Goal: Task Accomplishment & Management: Use online tool/utility

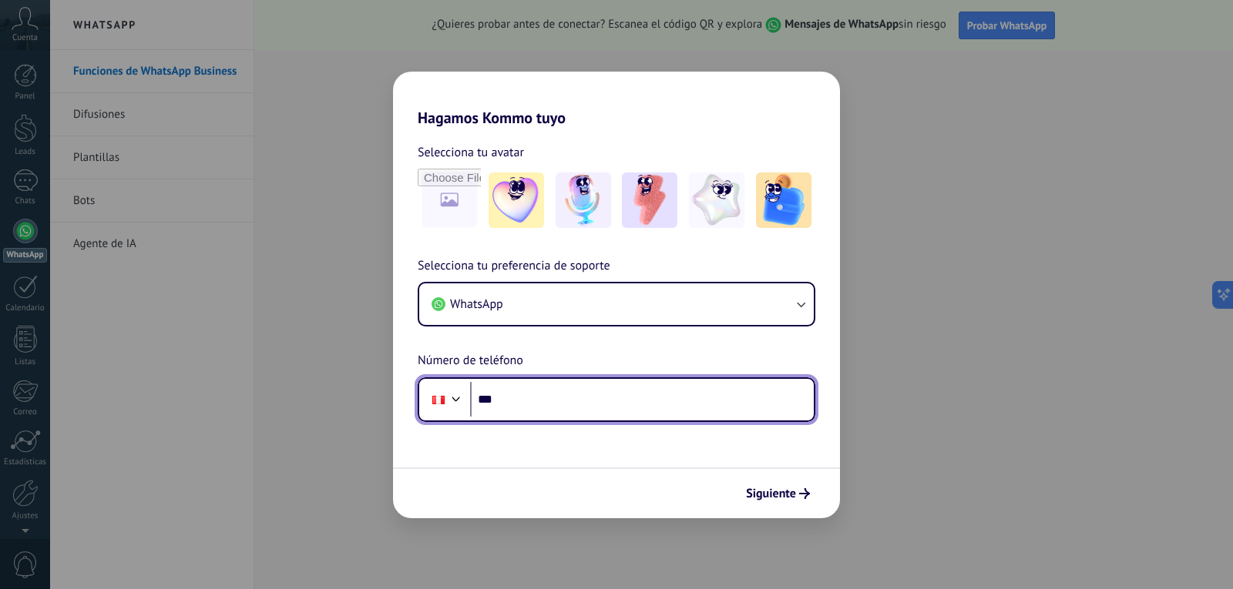
click at [539, 398] on input "***" at bounding box center [642, 399] width 344 height 35
click at [513, 411] on input "***" at bounding box center [642, 399] width 344 height 35
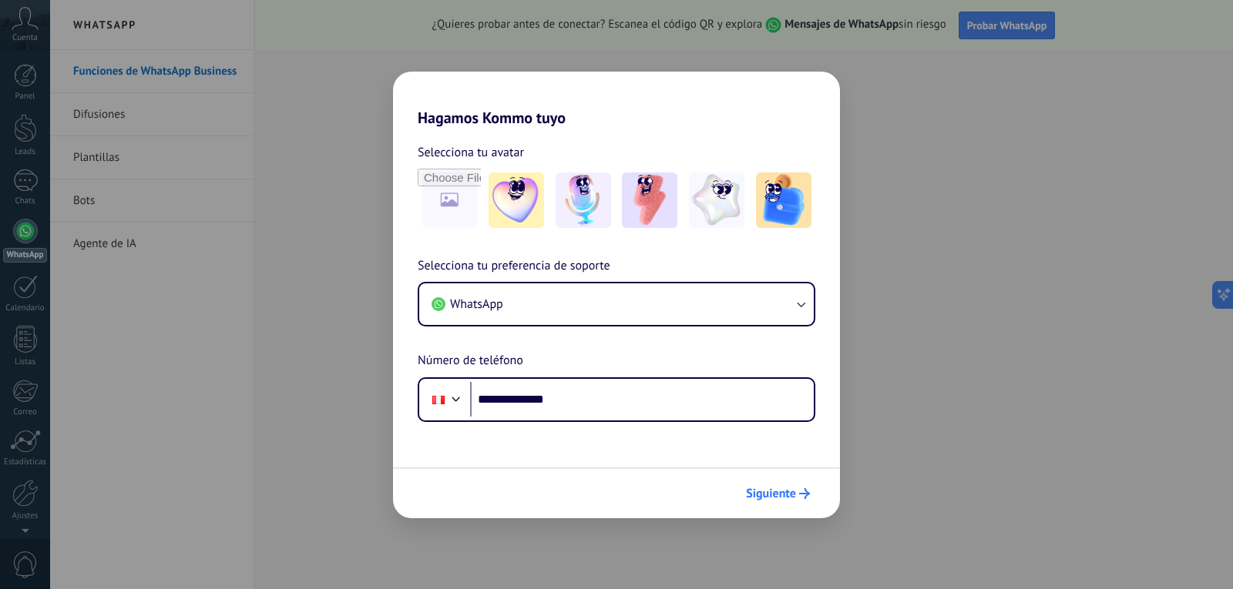
click at [770, 488] on span "Siguiente" at bounding box center [771, 493] width 50 height 11
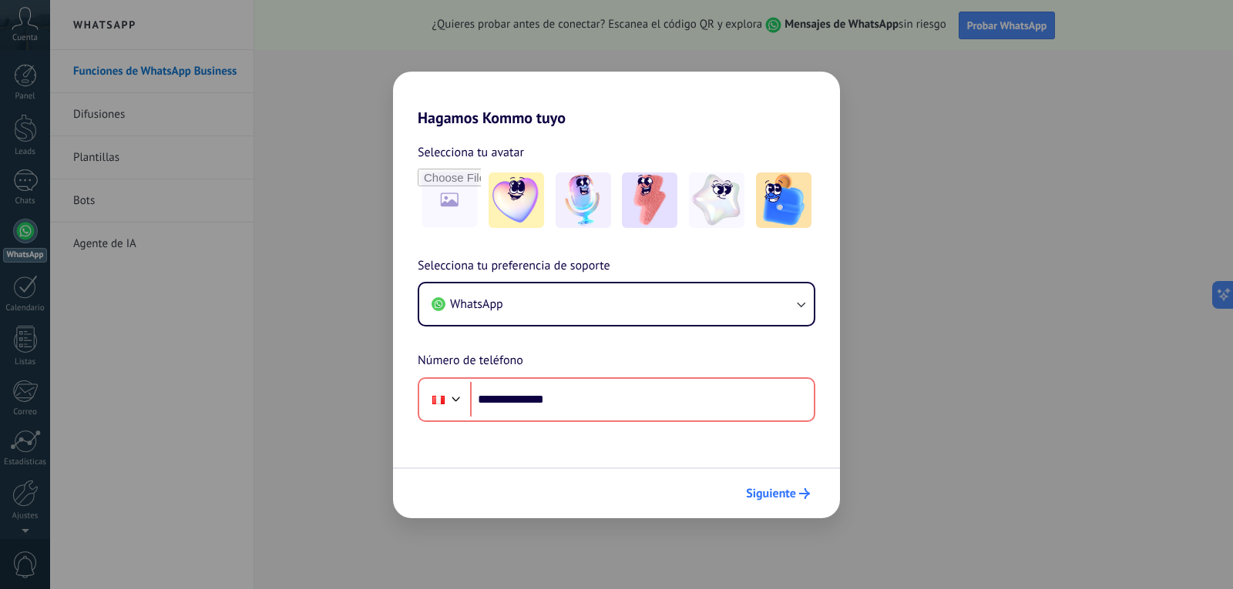
click at [787, 498] on span "Siguiente" at bounding box center [771, 493] width 50 height 11
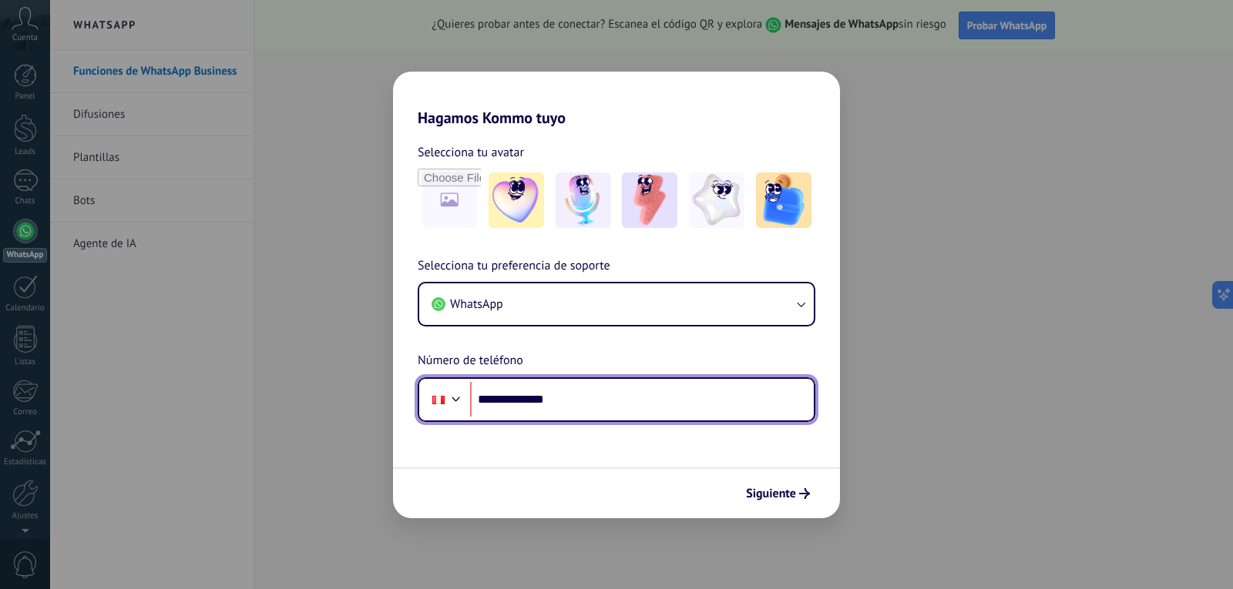
click at [526, 396] on input "**********" at bounding box center [642, 399] width 344 height 35
type input "**********"
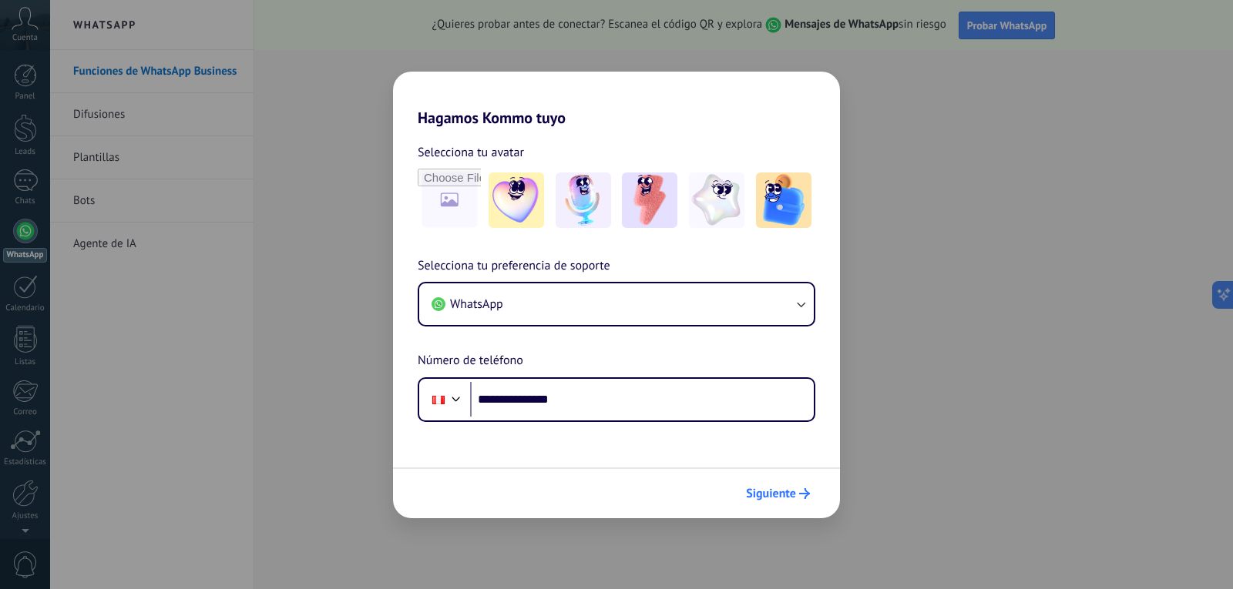
click at [770, 488] on span "Siguiente" at bounding box center [771, 493] width 50 height 11
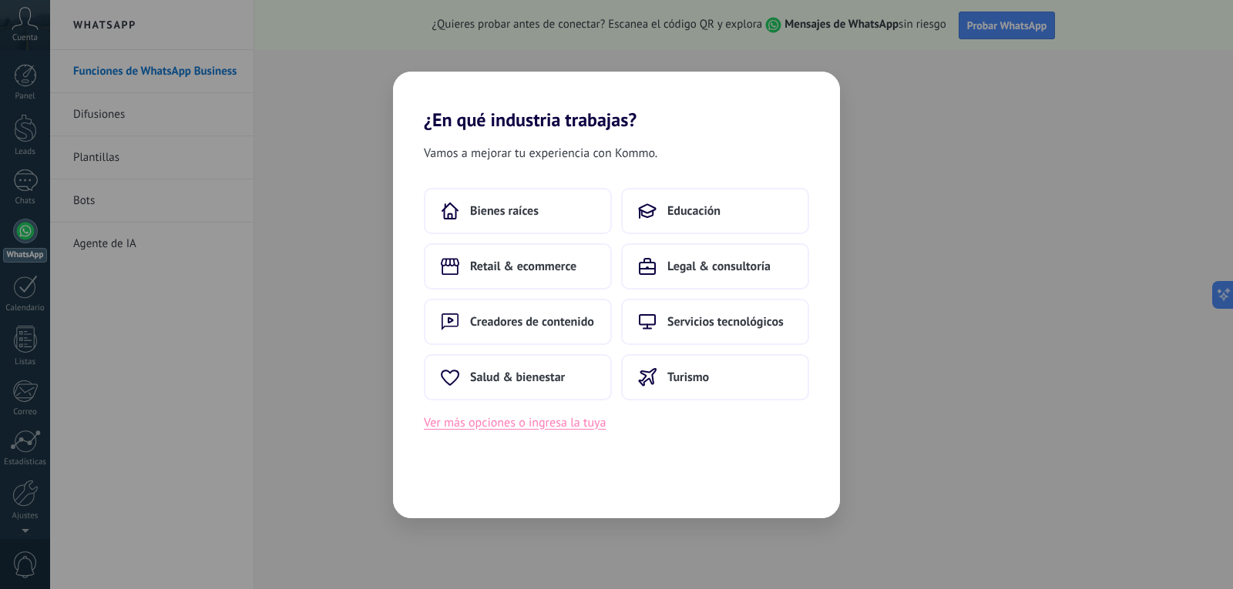
click at [542, 421] on button "Ver más opciones o ingresa la tuya" at bounding box center [515, 423] width 182 height 20
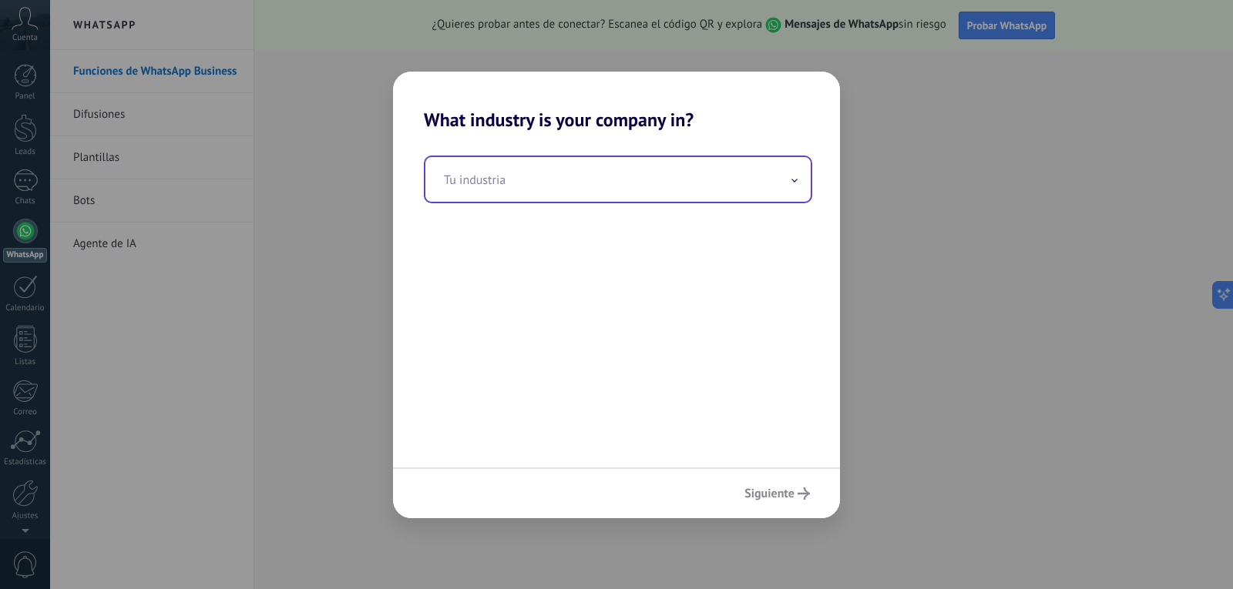
click at [526, 180] on input "text" at bounding box center [617, 179] width 385 height 45
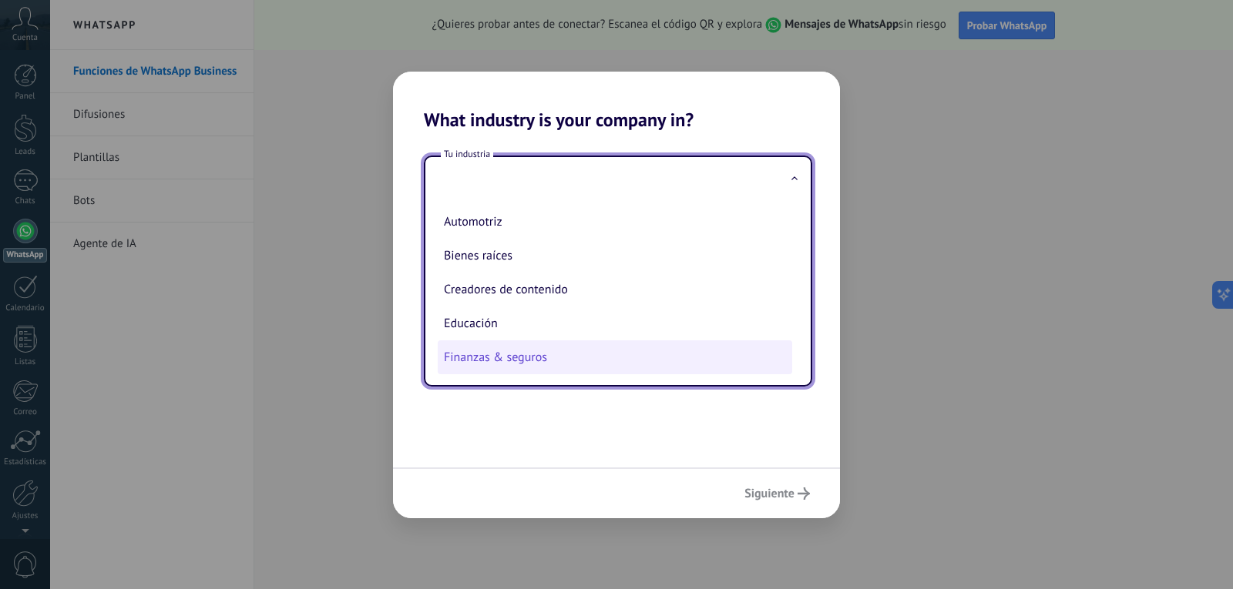
click at [519, 357] on li "Finanzas & seguros" at bounding box center [615, 358] width 354 height 34
type input "**********"
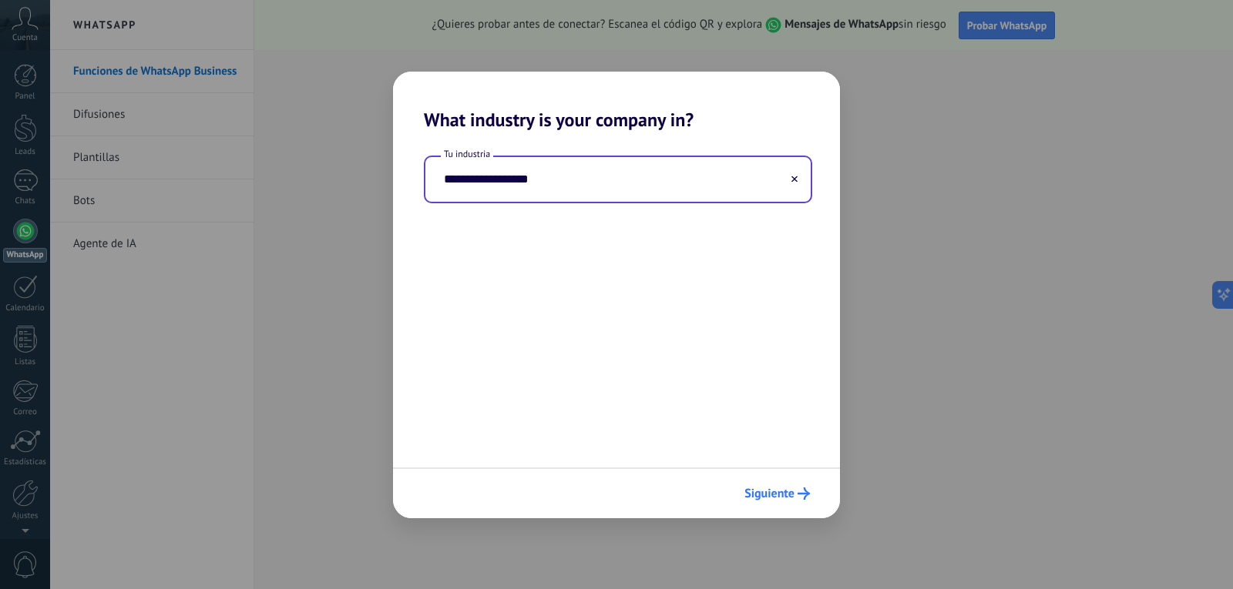
click at [777, 494] on span "Siguiente" at bounding box center [769, 493] width 50 height 11
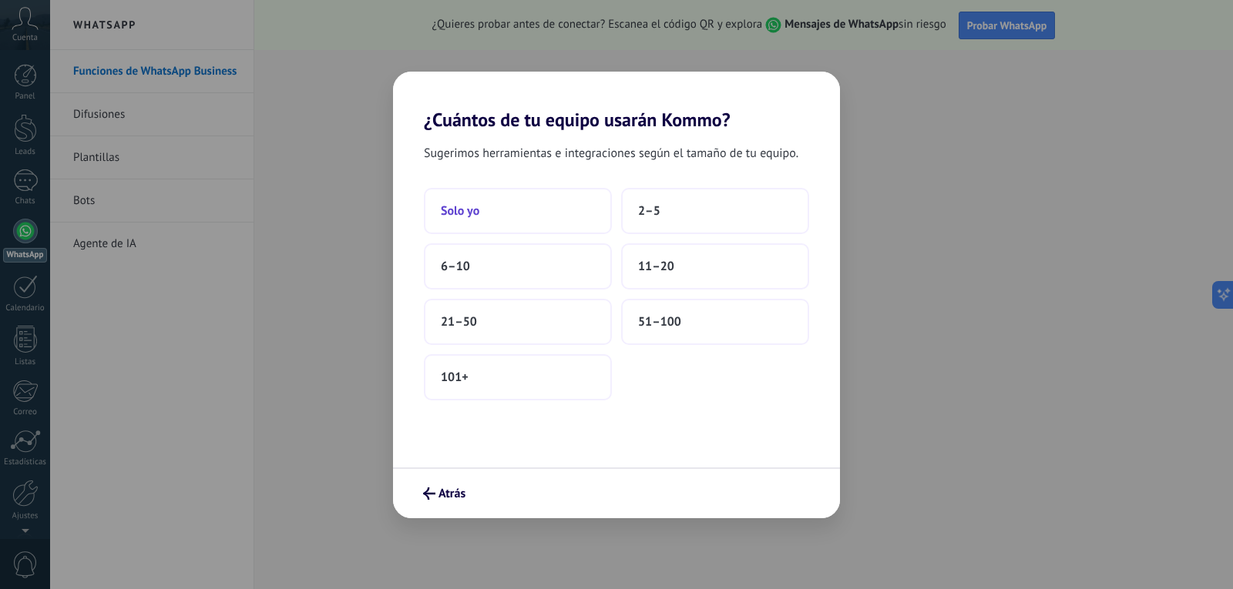
click at [462, 221] on button "Solo yo" at bounding box center [518, 211] width 188 height 46
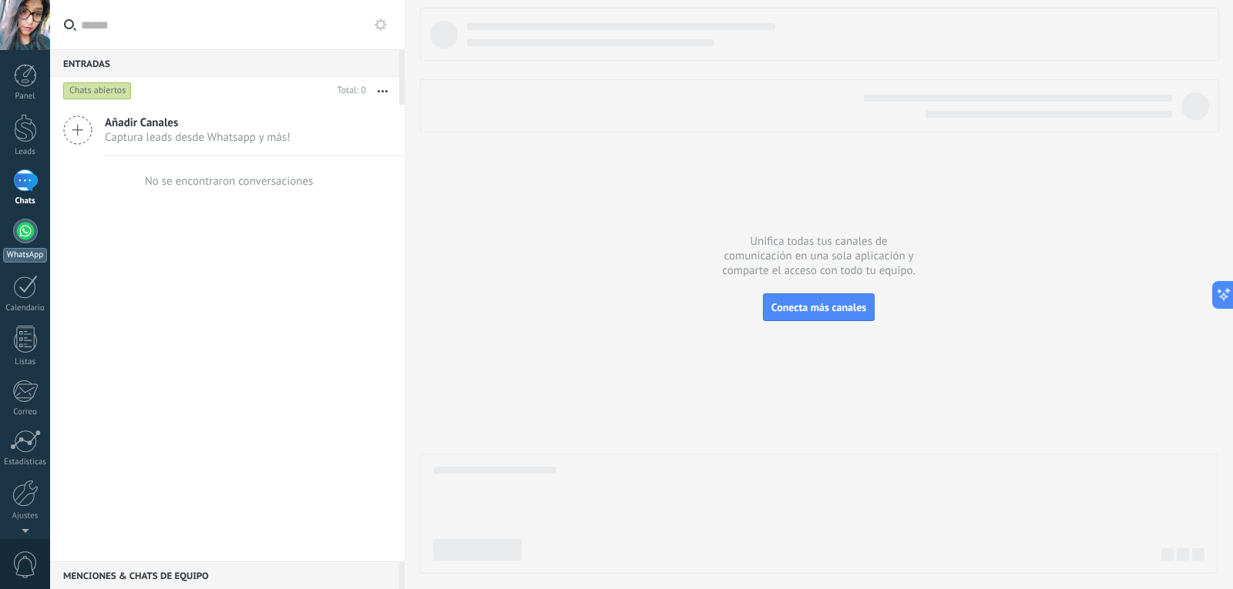
click at [26, 240] on div at bounding box center [25, 231] width 25 height 25
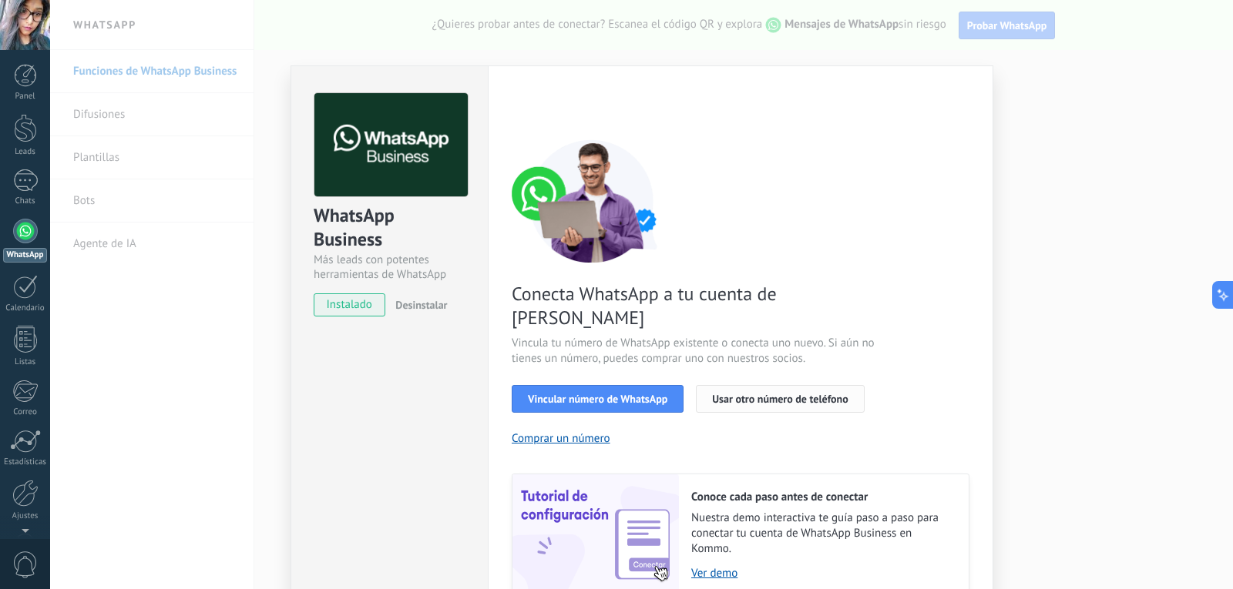
click at [819, 394] on span "Usar otro número de teléfono" at bounding box center [780, 399] width 136 height 11
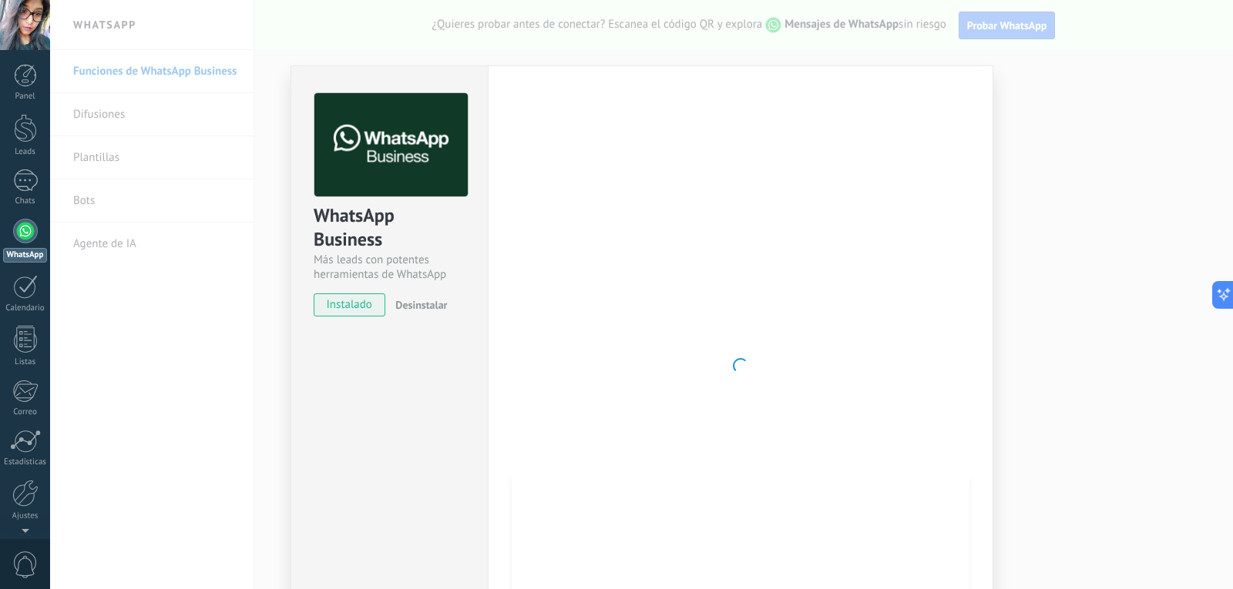
click at [546, 411] on div at bounding box center [741, 365] width 458 height 545
click at [404, 307] on span "Desinstalar" at bounding box center [421, 305] width 52 height 14
click at [344, 304] on span "instalado" at bounding box center [349, 305] width 70 height 23
click at [8, 242] on link "WhatsApp" at bounding box center [25, 241] width 50 height 44
click at [14, 238] on link "WhatsApp" at bounding box center [25, 241] width 50 height 44
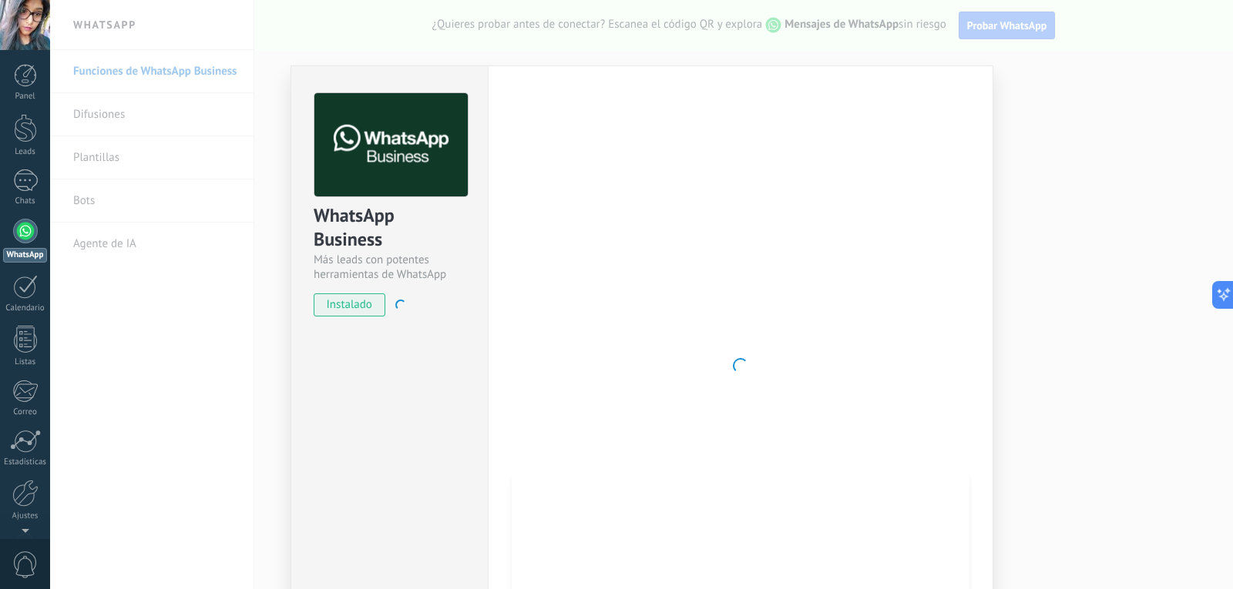
click at [14, 238] on link "WhatsApp" at bounding box center [25, 241] width 50 height 44
click at [839, 384] on div at bounding box center [741, 365] width 458 height 545
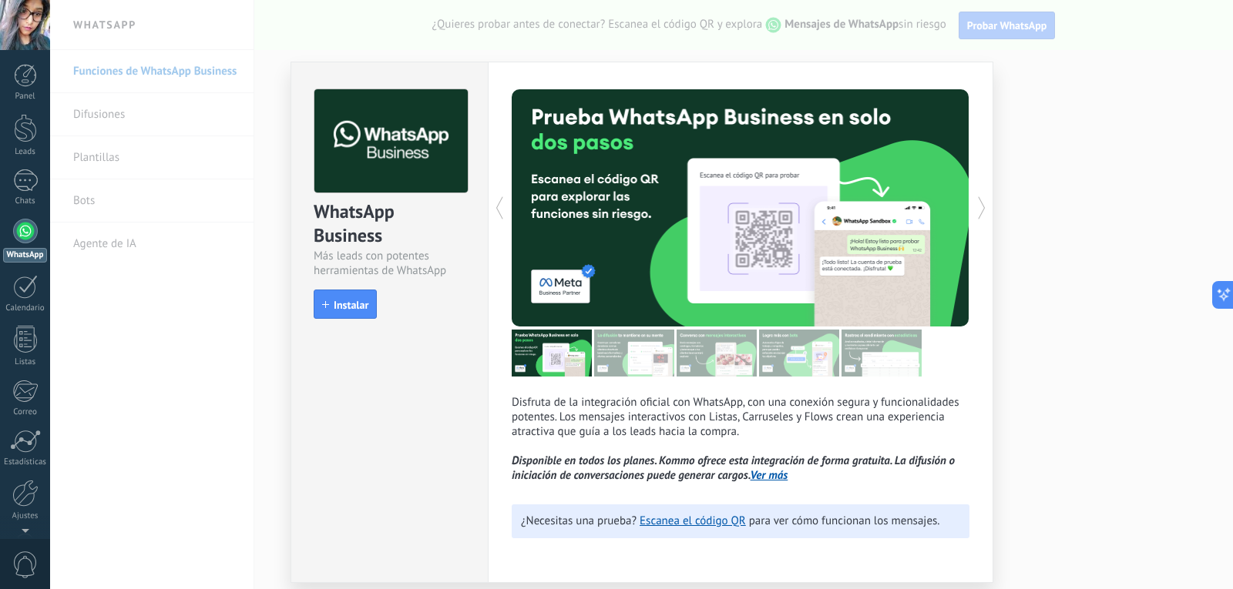
click at [839, 384] on div "Disfruta de la integración oficial con WhatsApp, con una conexión segura y func…" at bounding box center [741, 286] width 458 height 394
click at [707, 524] on link "Escanea el código QR" at bounding box center [692, 521] width 106 height 15
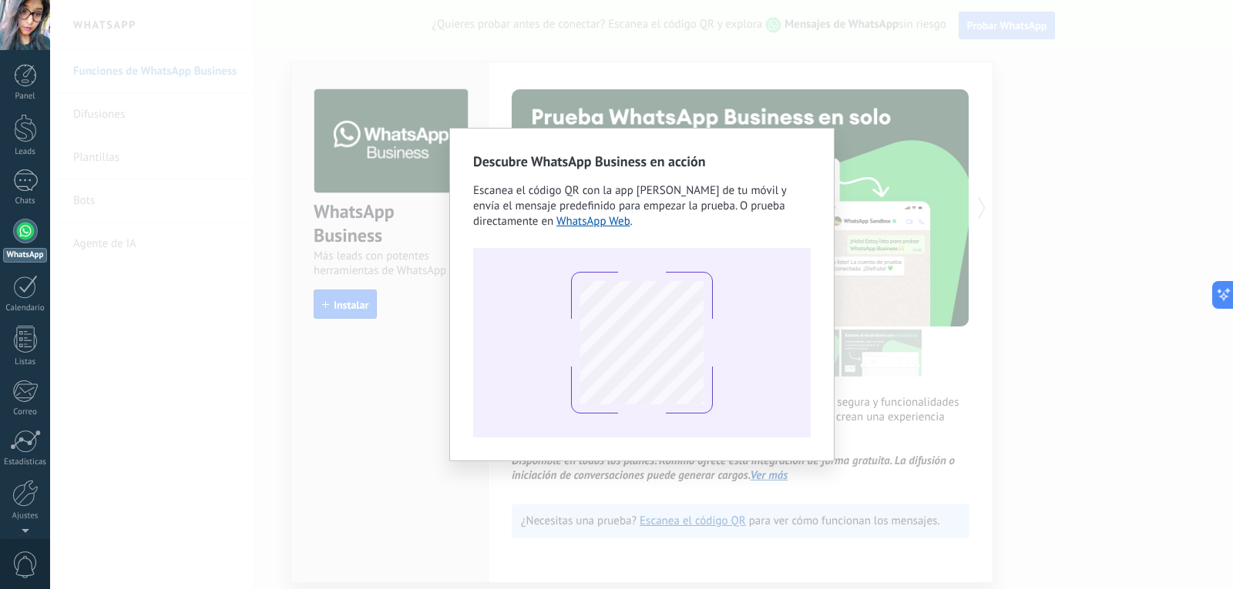
click at [614, 230] on div "Descubre WhatsApp Business en acción Escanea el código QR con la app de cámara …" at bounding box center [641, 295] width 337 height 286
click at [616, 220] on link "WhatsApp Web" at bounding box center [593, 221] width 74 height 15
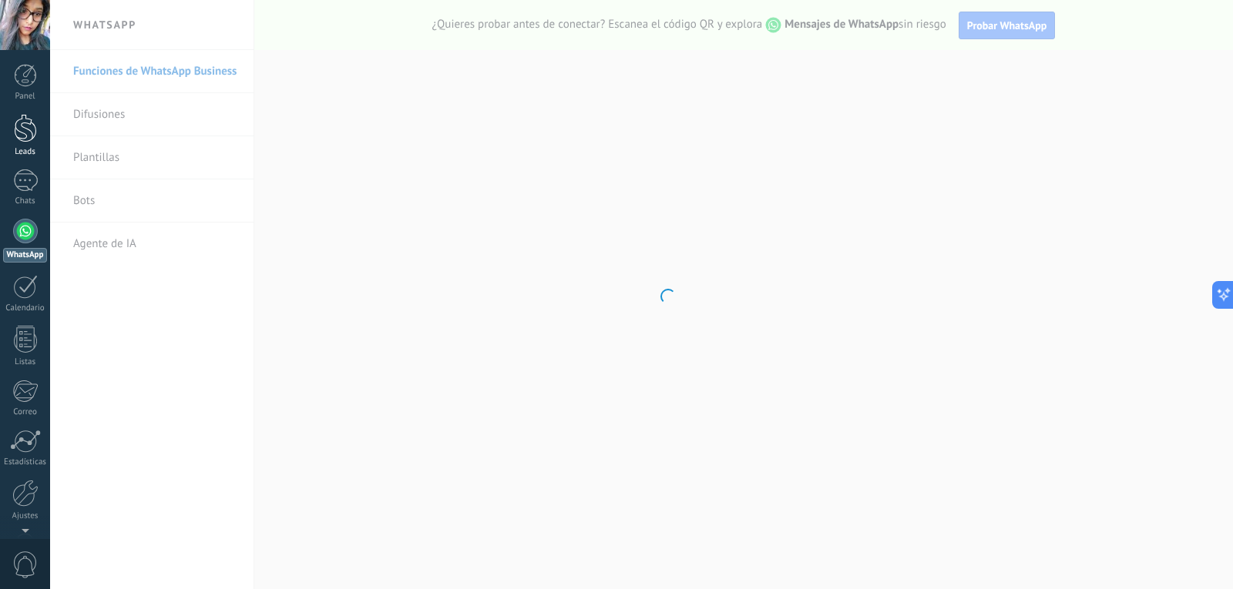
click at [19, 122] on div at bounding box center [25, 128] width 23 height 29
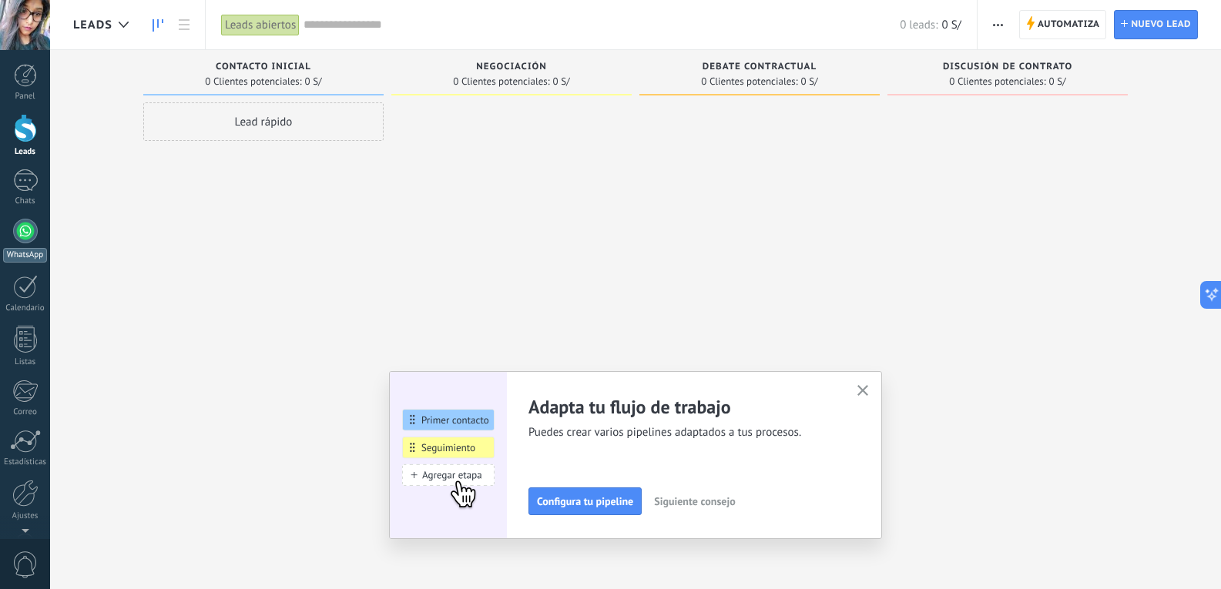
click at [26, 237] on div at bounding box center [25, 231] width 25 height 25
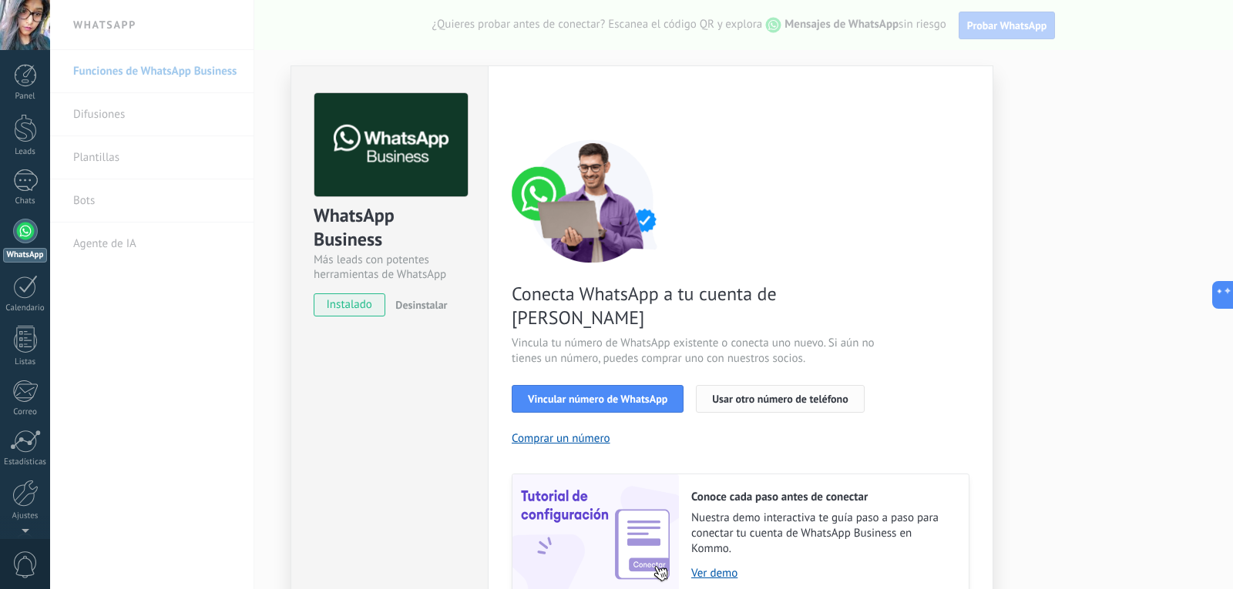
click at [788, 394] on span "Usar otro número de teléfono" at bounding box center [780, 399] width 136 height 11
click at [606, 394] on span "Vincular número de WhatsApp" at bounding box center [597, 399] width 139 height 11
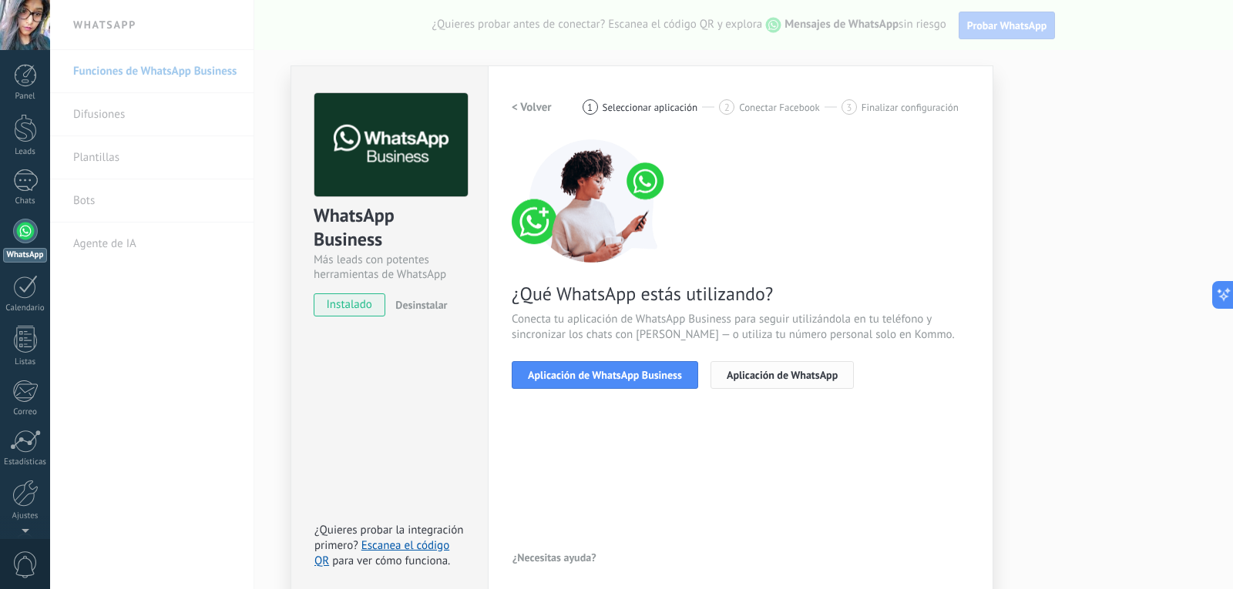
click at [756, 368] on button "Aplicación de WhatsApp" at bounding box center [781, 375] width 143 height 28
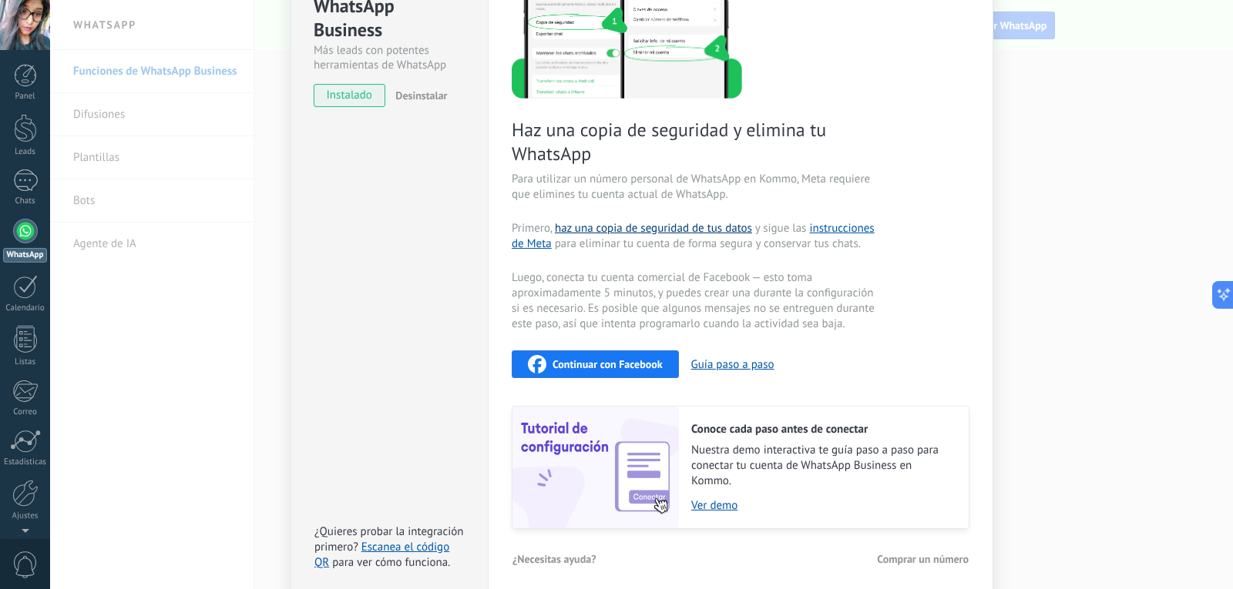
scroll to position [218, 0]
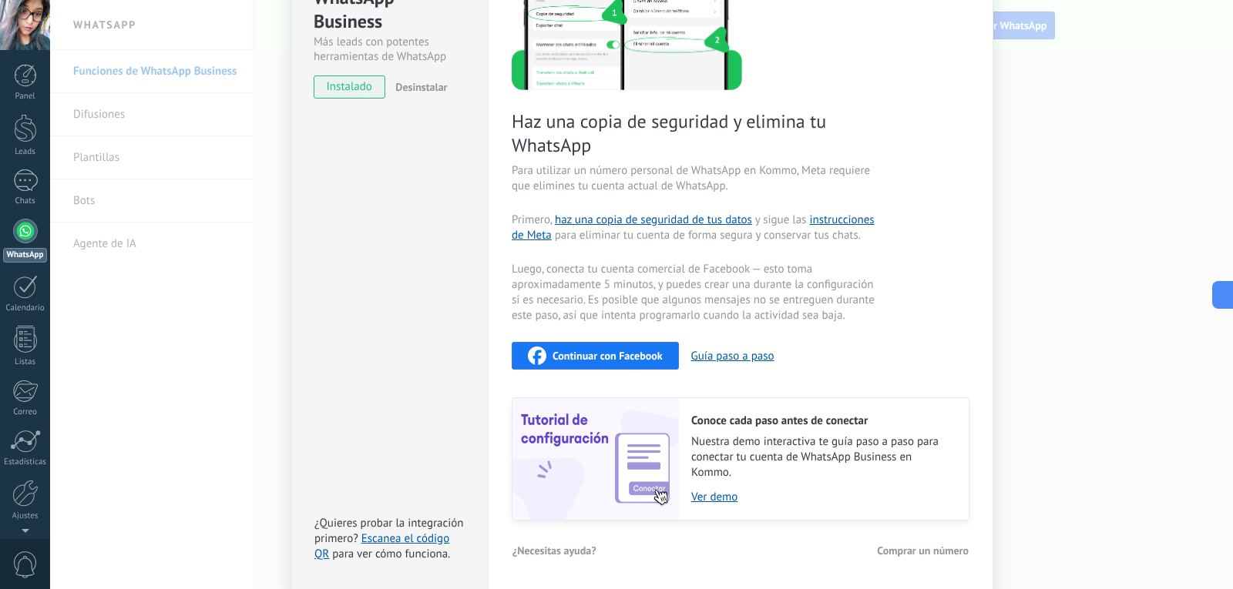
click at [572, 360] on span "Continuar con Facebook" at bounding box center [607, 356] width 110 height 11
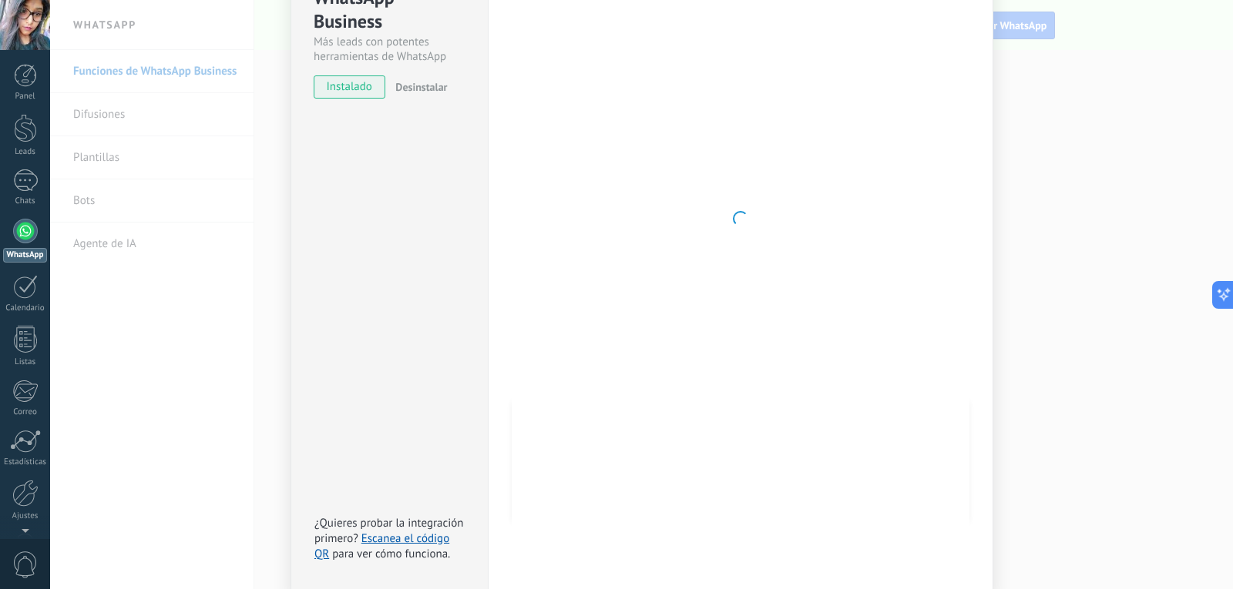
scroll to position [0, 0]
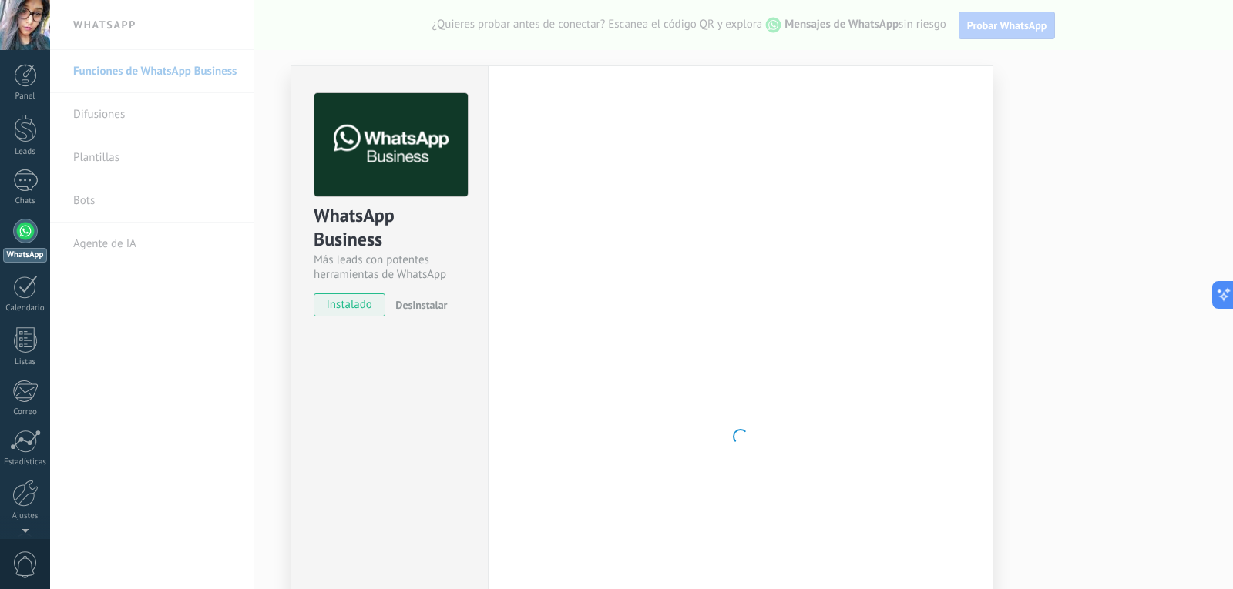
click at [29, 18] on div at bounding box center [25, 25] width 50 height 50
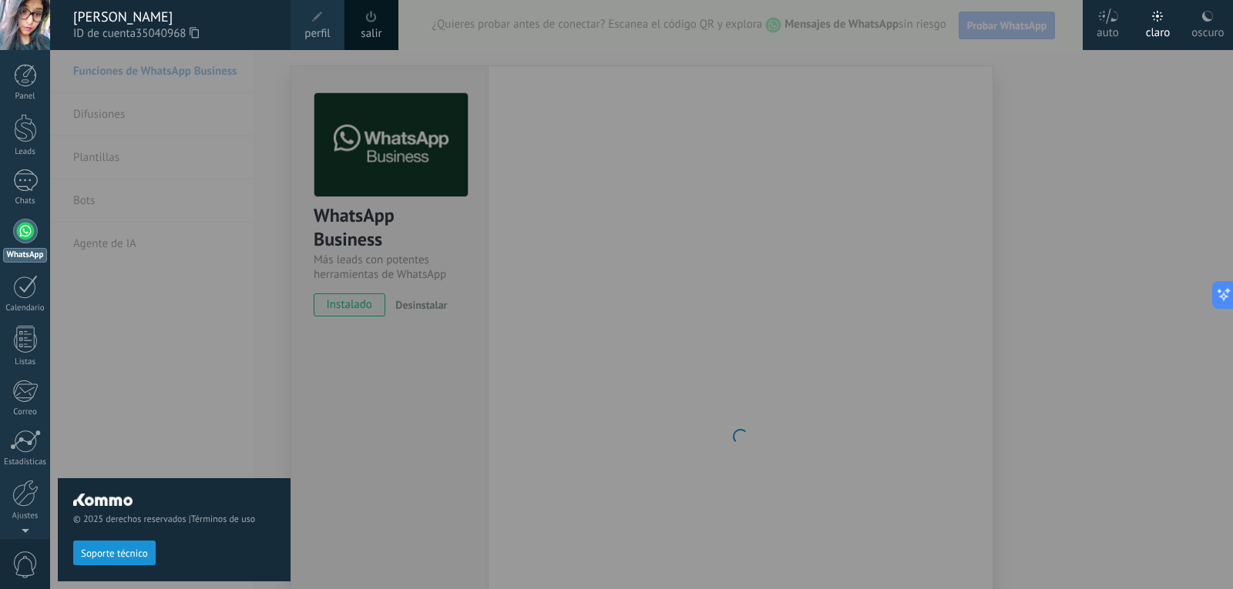
click at [812, 107] on div at bounding box center [666, 294] width 1233 height 589
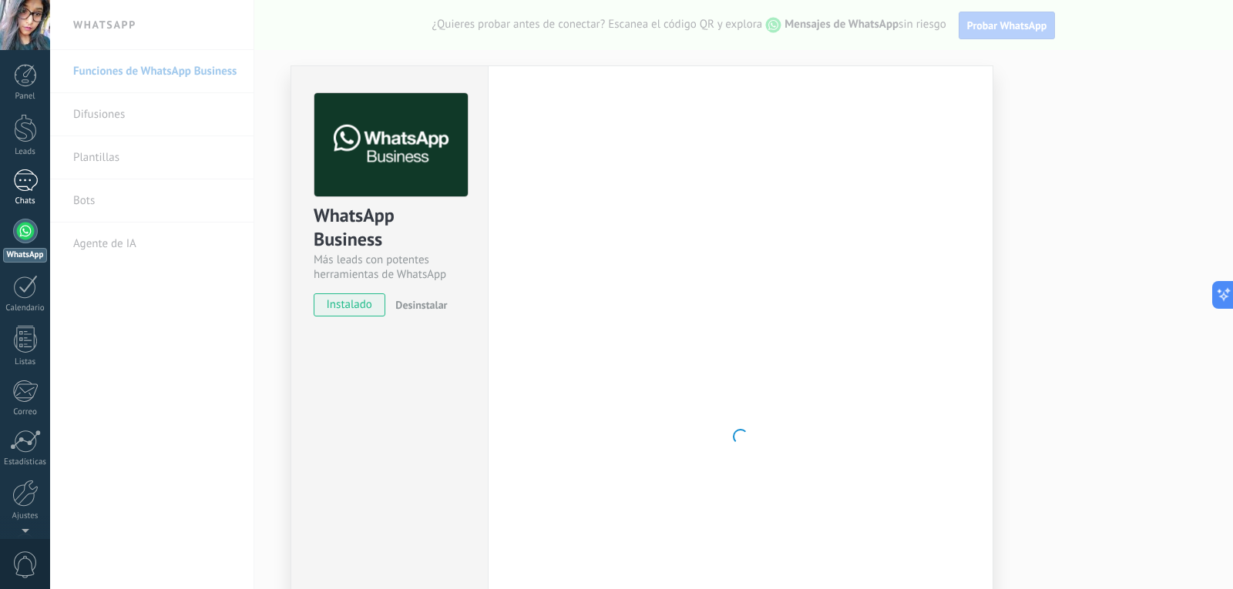
click at [41, 181] on link "Chats" at bounding box center [25, 188] width 50 height 37
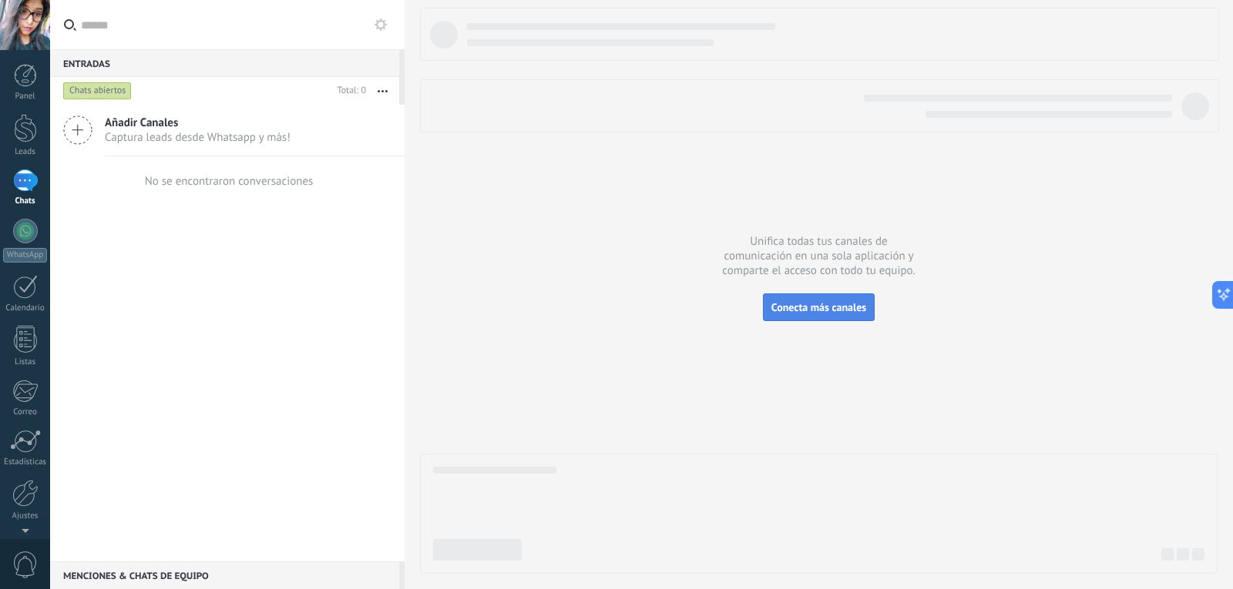
click at [807, 300] on button "Conecta más canales" at bounding box center [819, 308] width 112 height 28
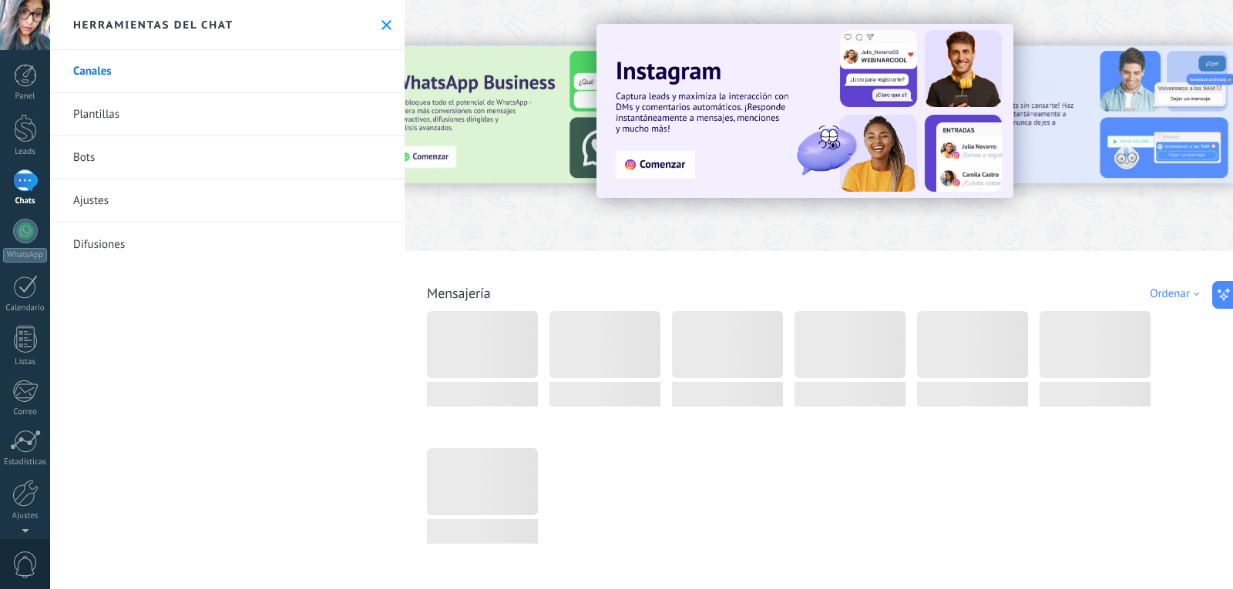
click at [488, 301] on link "Mensajería" at bounding box center [459, 293] width 64 height 18
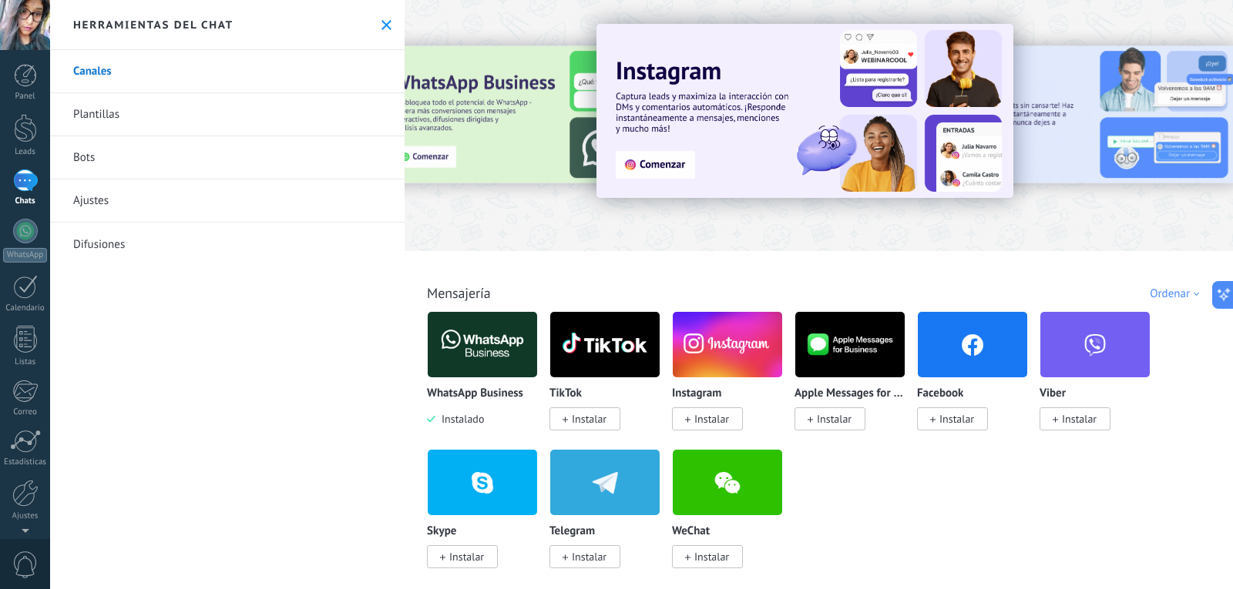
click at [656, 274] on div "Todo Bandeja de entrada Automatizaciones Fuentes de leads Instalado Mis contrib…" at bounding box center [818, 276] width 819 height 50
click at [510, 115] on div at bounding box center [441, 124] width 337 height 139
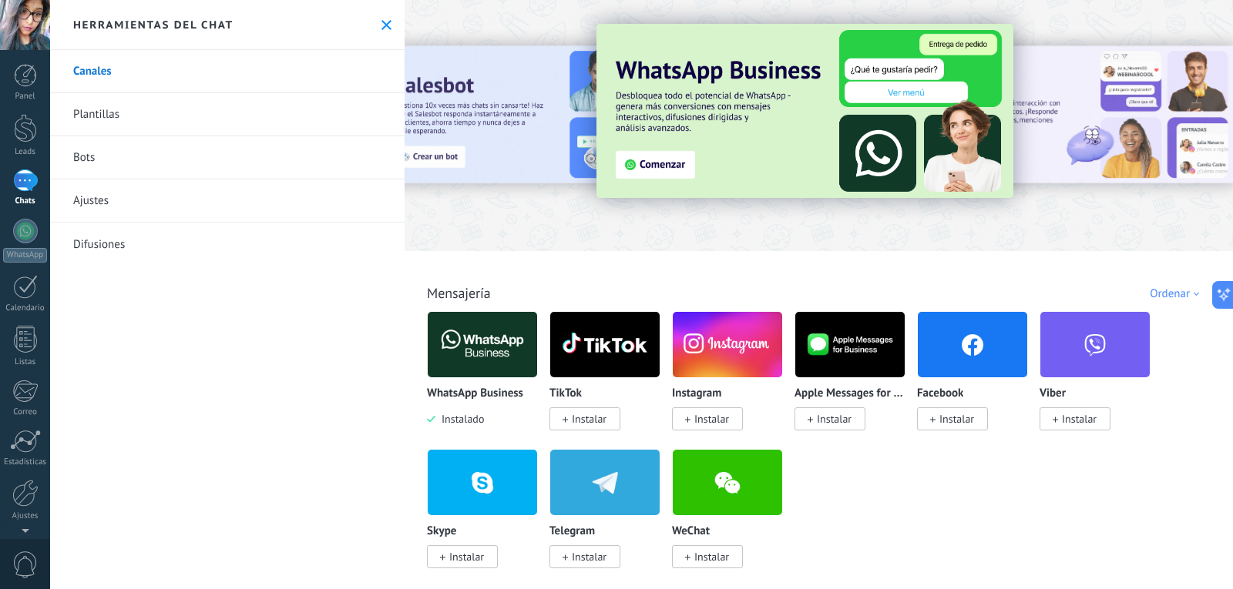
click at [653, 165] on img at bounding box center [804, 111] width 417 height 174
click at [878, 163] on img at bounding box center [804, 111] width 417 height 174
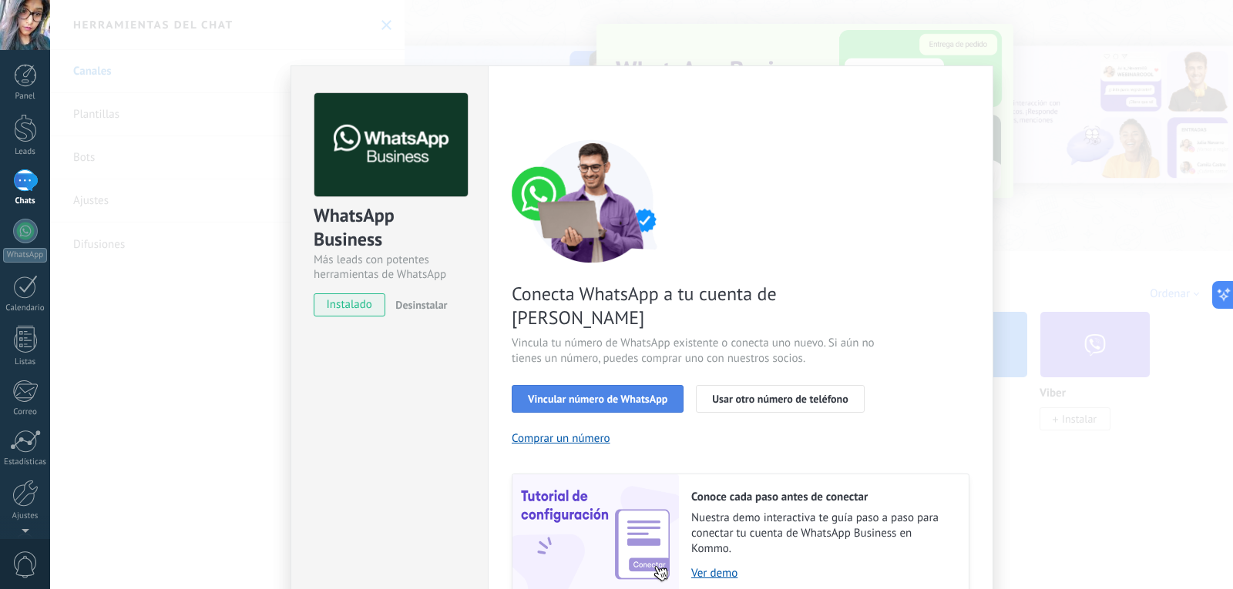
click at [579, 385] on button "Vincular número de WhatsApp" at bounding box center [598, 399] width 172 height 28
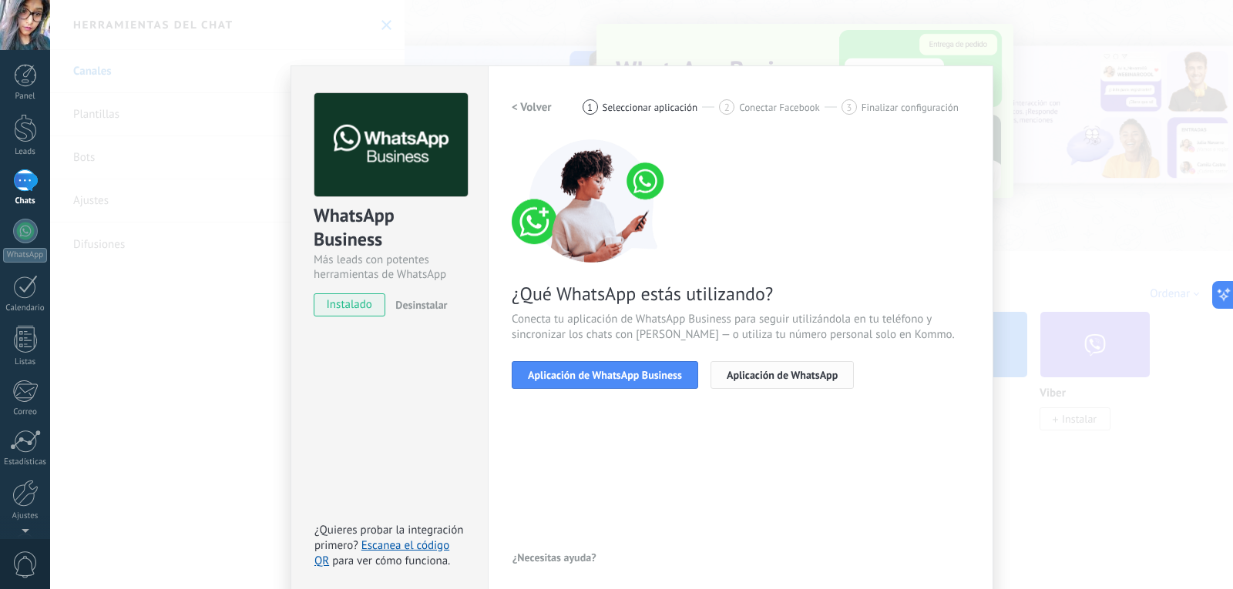
click at [729, 380] on span "Aplicación de WhatsApp" at bounding box center [782, 375] width 111 height 11
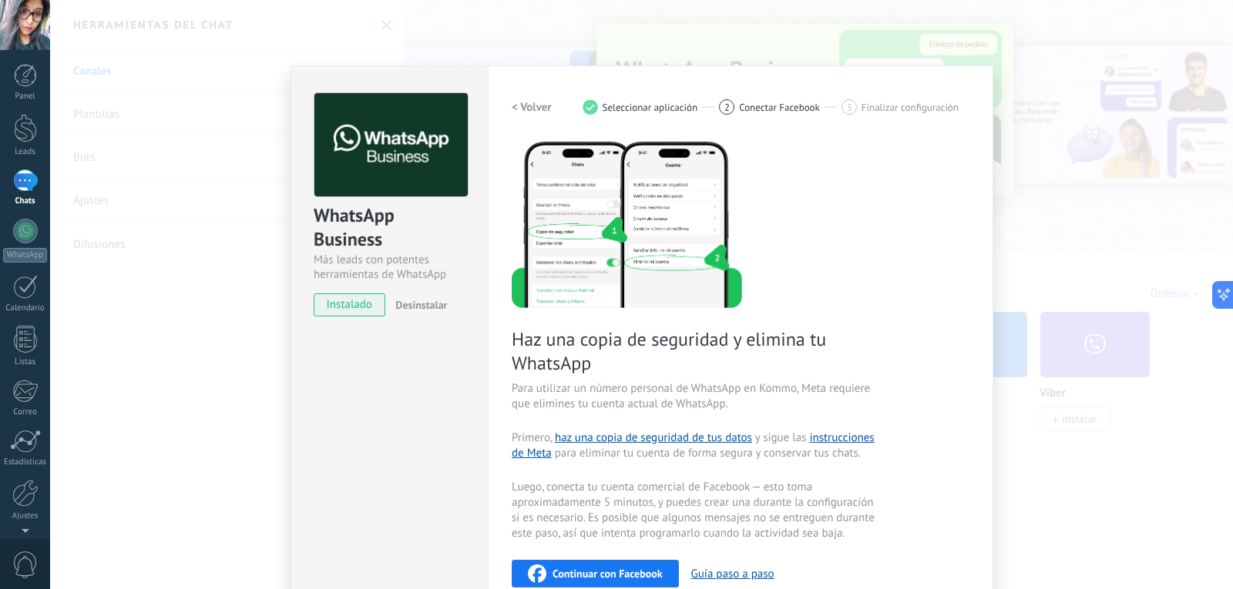
scroll to position [218, 0]
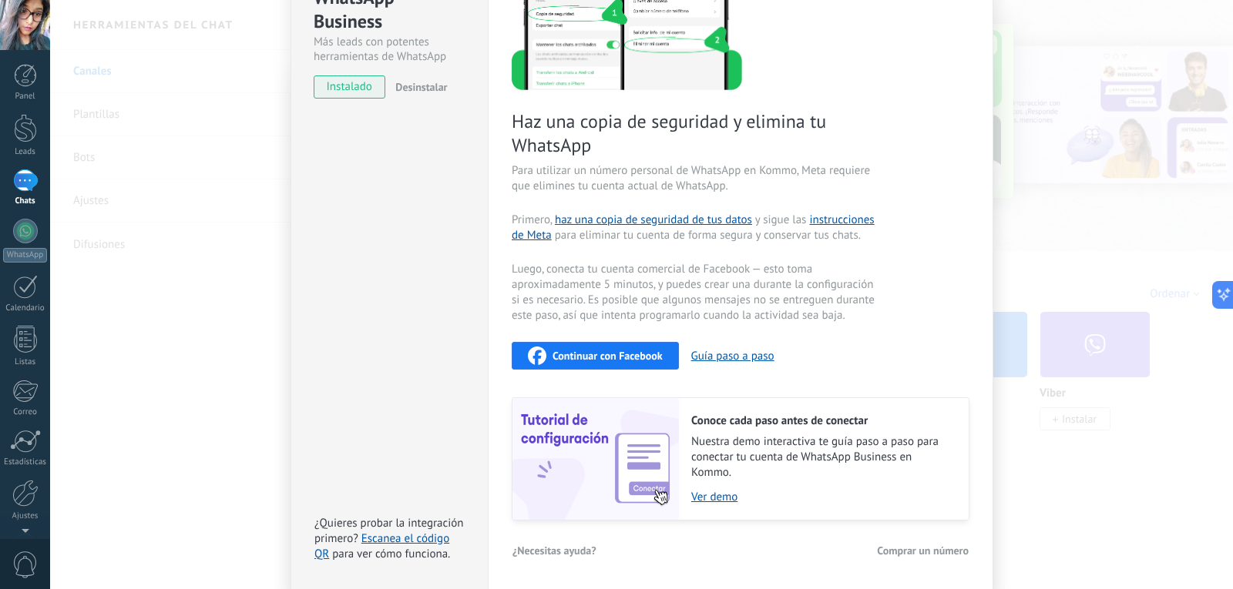
click at [49, 8] on div at bounding box center [25, 25] width 50 height 50
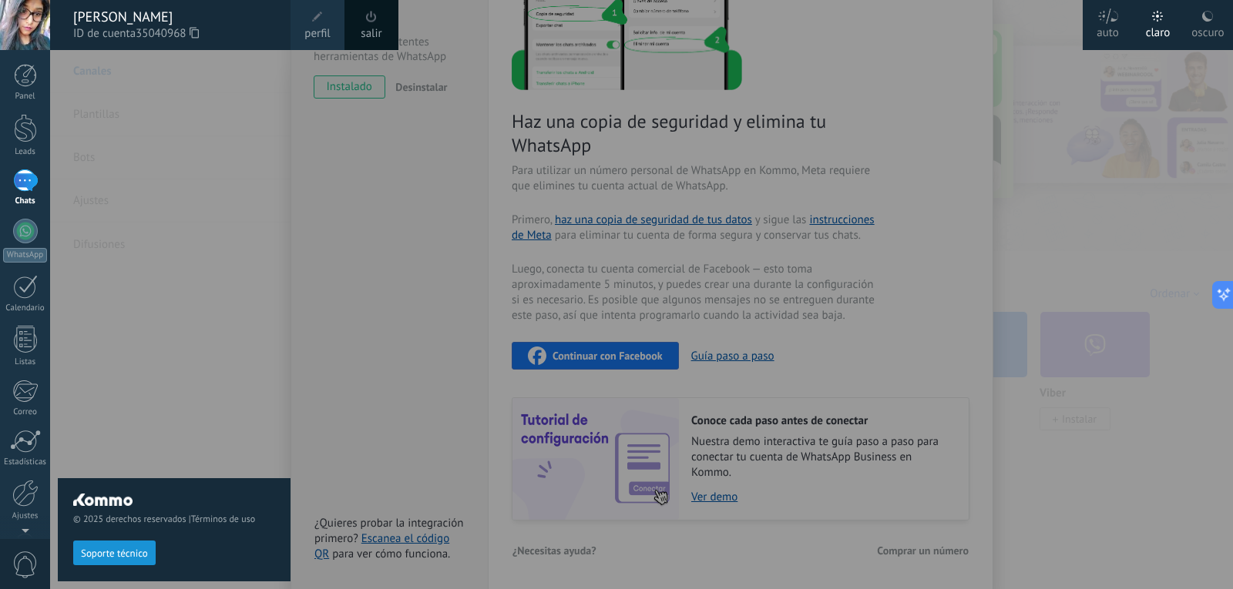
click at [393, 25] on div "salir" at bounding box center [371, 25] width 54 height 50
